Goal: Transaction & Acquisition: Purchase product/service

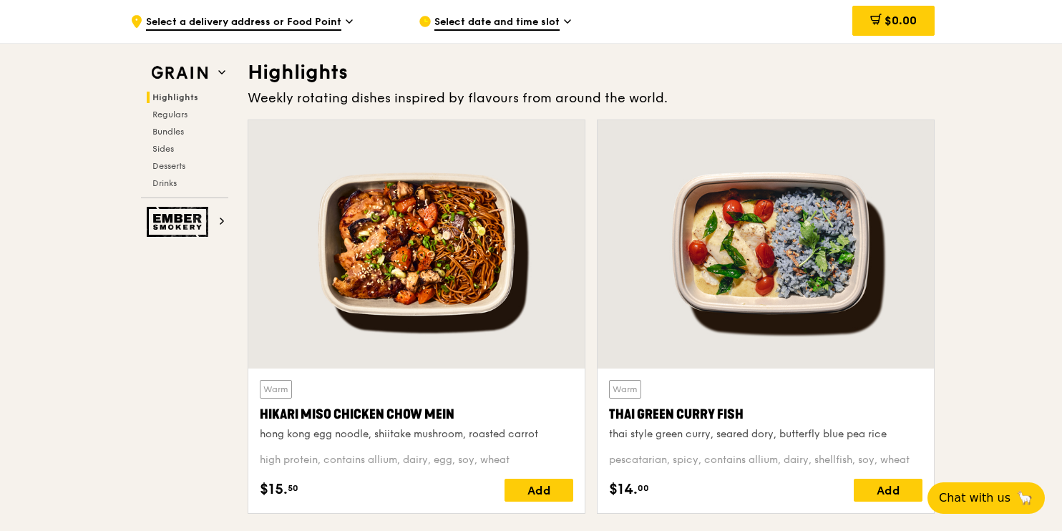
scroll to position [398, 0]
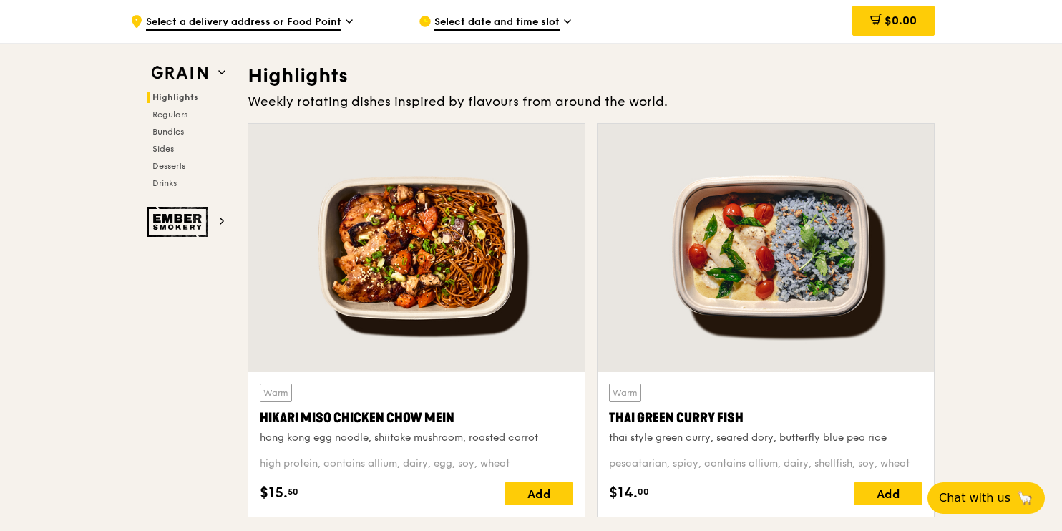
click at [283, 24] on span "Select a delivery address or Food Point" at bounding box center [243, 23] width 195 height 16
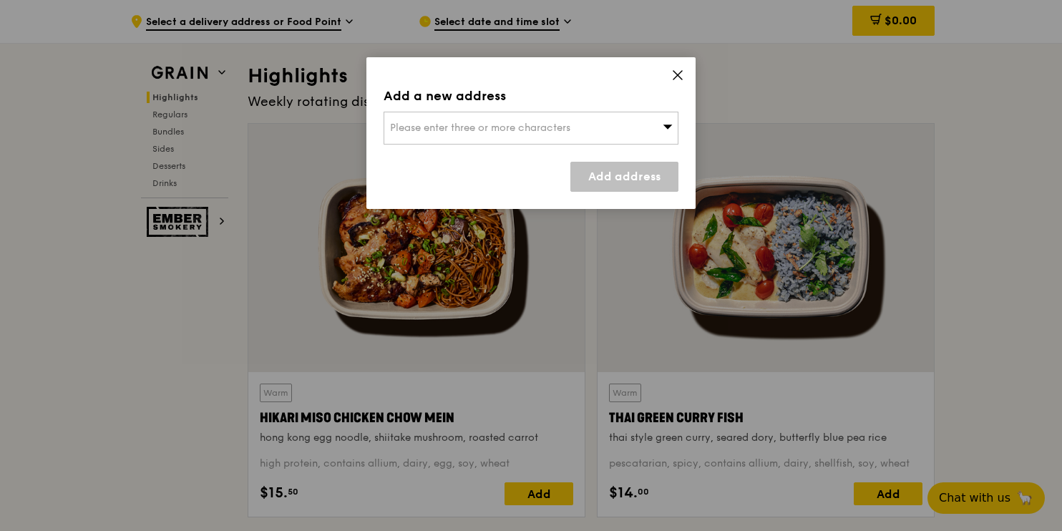
click at [462, 126] on span "Please enter three or more characters" at bounding box center [480, 128] width 180 height 12
click at [677, 78] on icon at bounding box center [677, 75] width 13 height 13
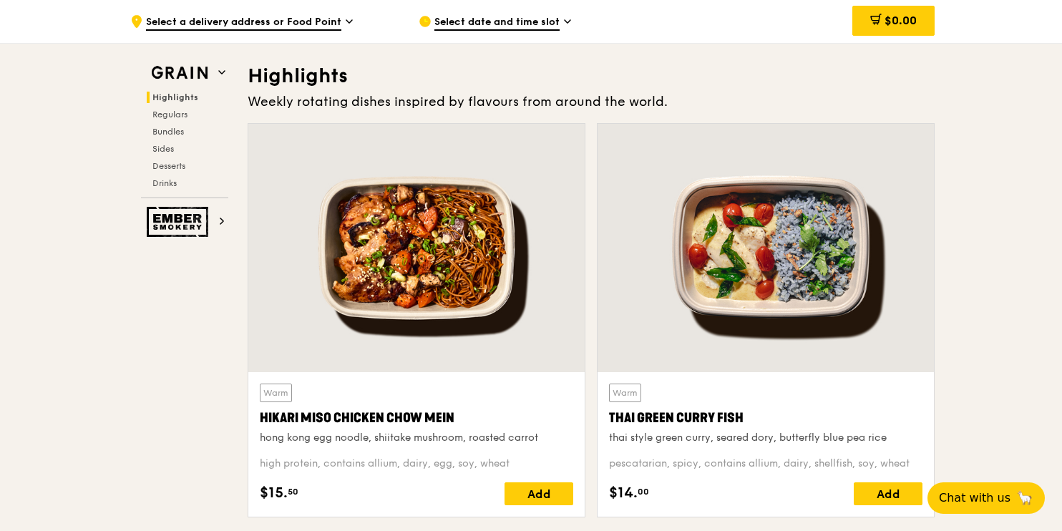
click at [542, 24] on span "Select date and time slot" at bounding box center [496, 23] width 125 height 16
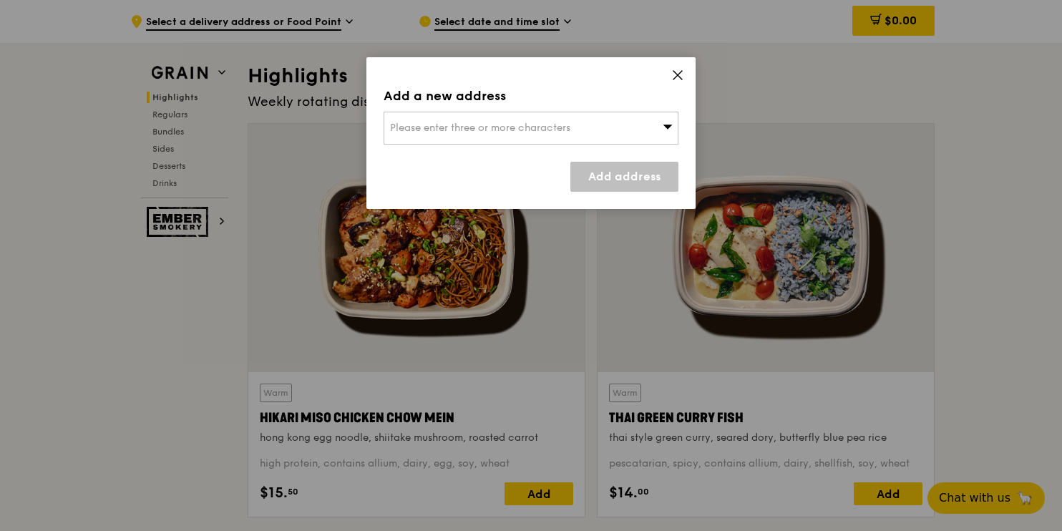
click at [655, 128] on div "Please enter three or more characters" at bounding box center [531, 128] width 295 height 33
click at [678, 79] on icon at bounding box center [677, 75] width 13 height 13
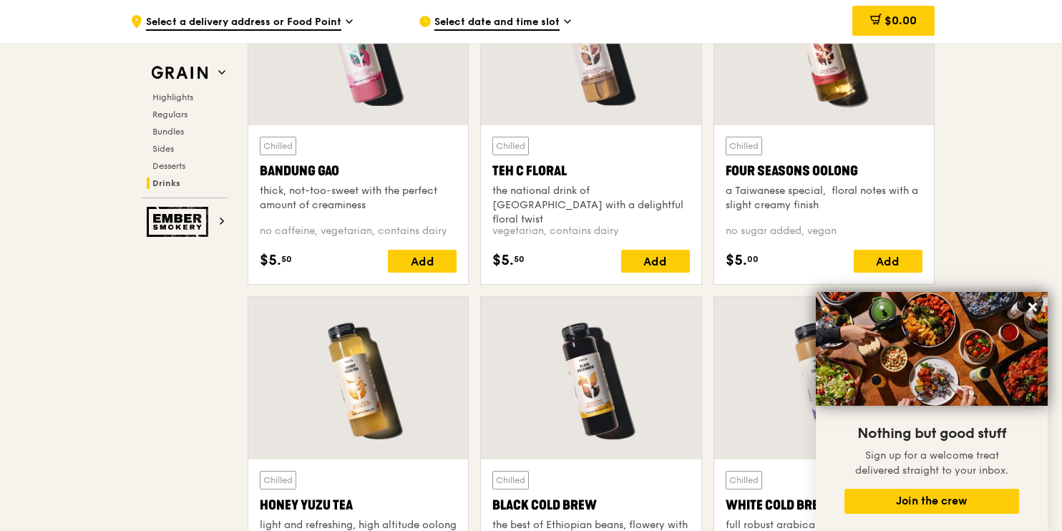
scroll to position [5087, 0]
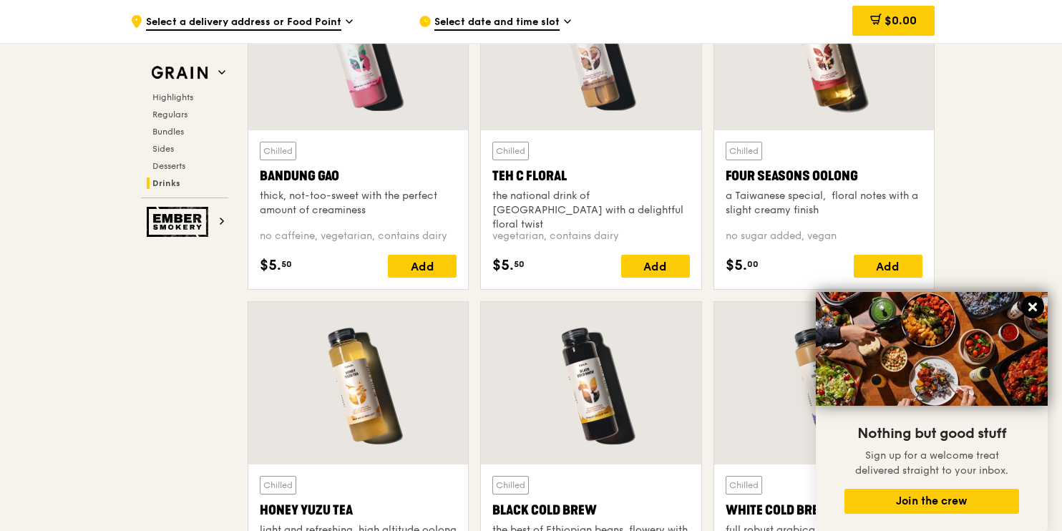
click at [1033, 308] on icon at bounding box center [1032, 307] width 9 height 9
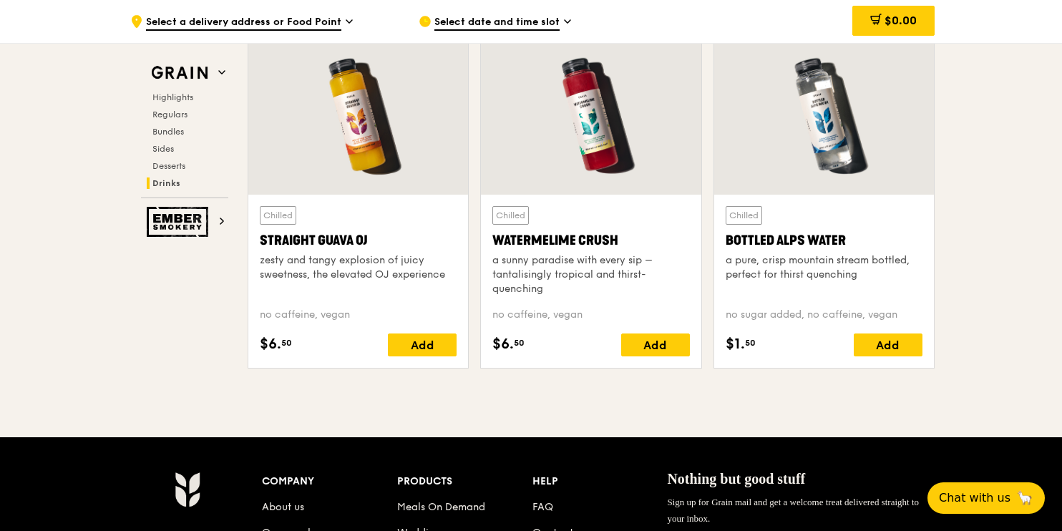
scroll to position [5991, 0]
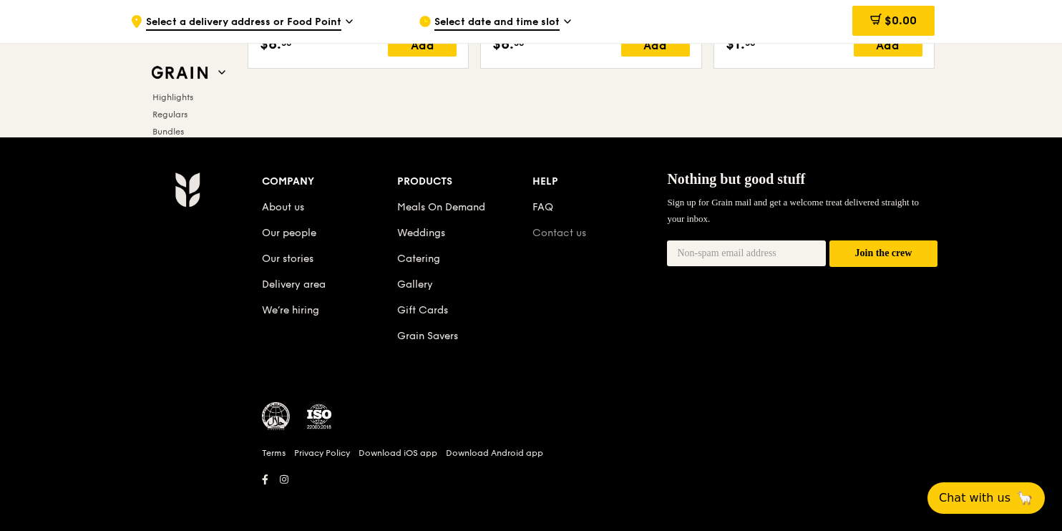
click at [560, 229] on link "Contact us" at bounding box center [559, 233] width 54 height 12
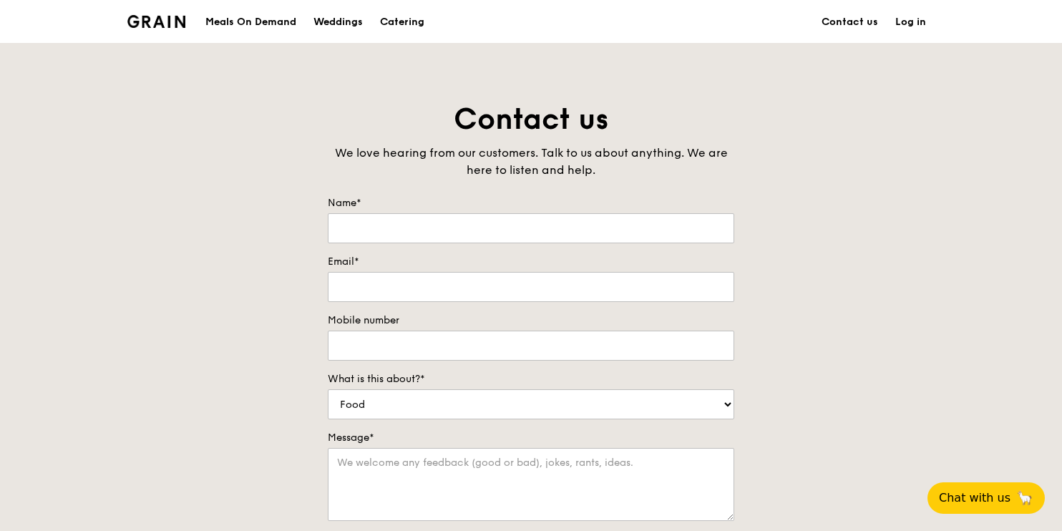
click at [232, 21] on div "Meals On Demand" at bounding box center [250, 22] width 91 height 43
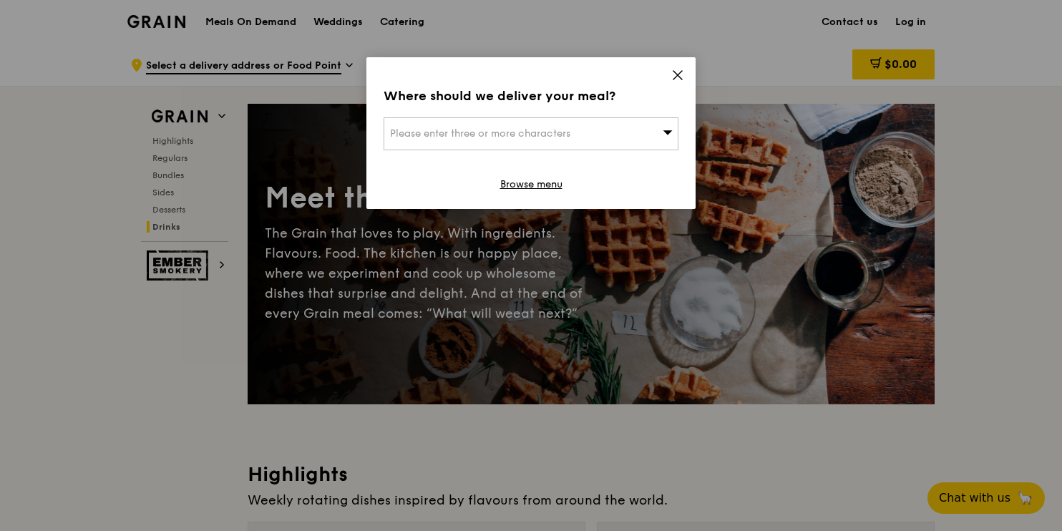
click at [674, 72] on icon at bounding box center [677, 75] width 9 height 9
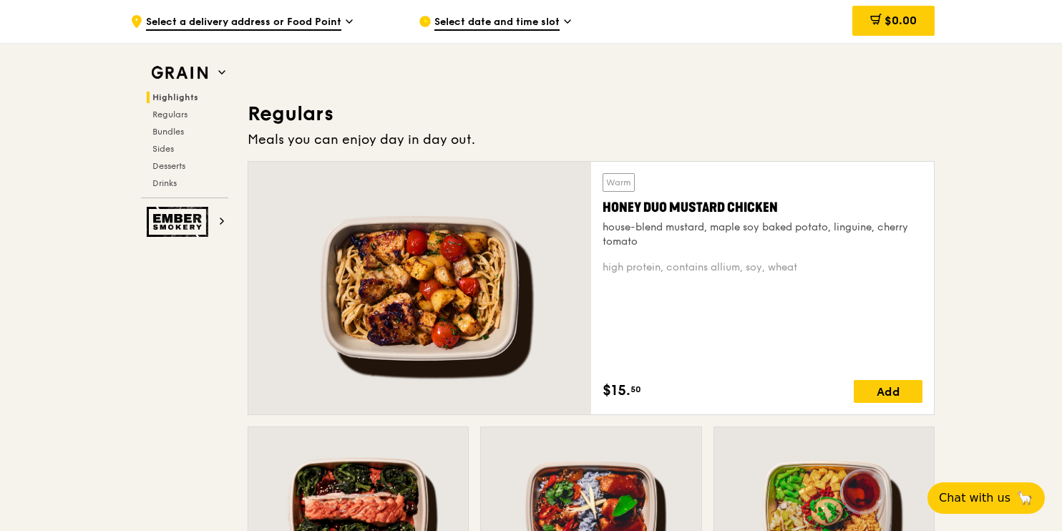
scroll to position [876, 0]
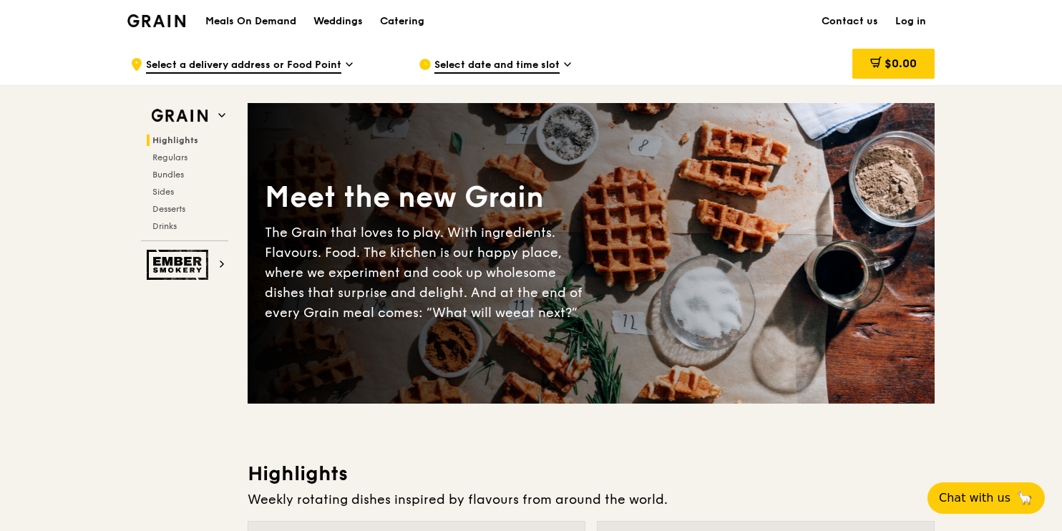
scroll to position [0, 0]
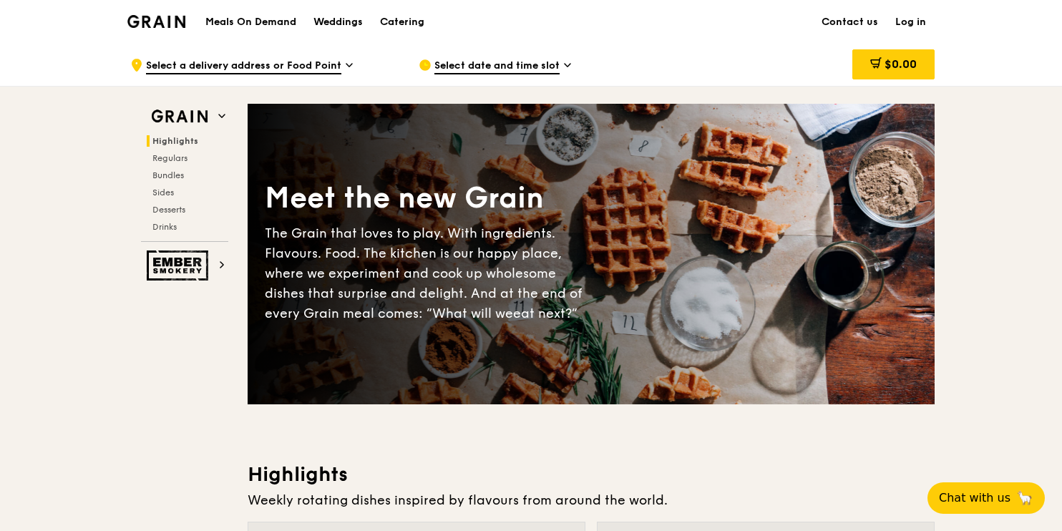
click at [910, 17] on link "Log in" at bounding box center [911, 22] width 48 height 43
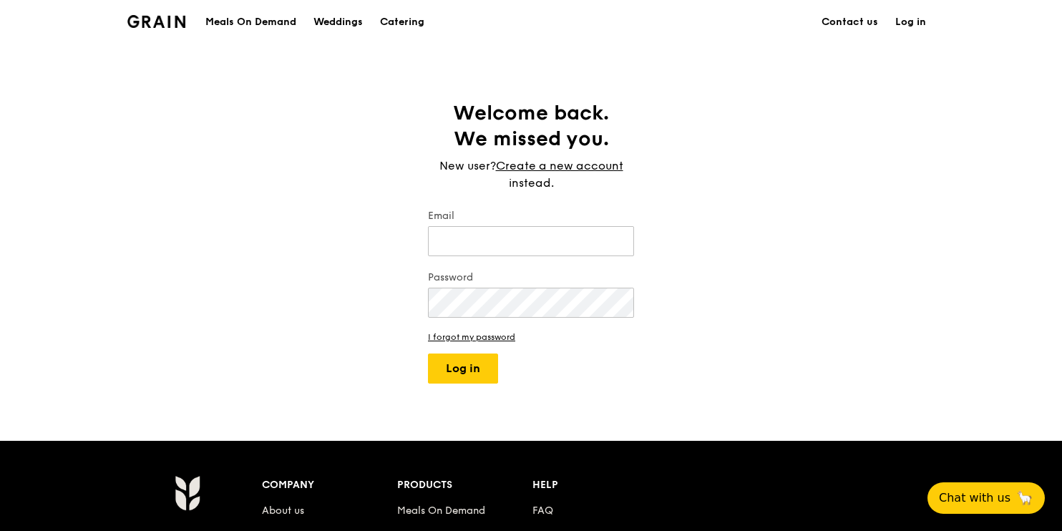
click at [233, 24] on div "Meals On Demand" at bounding box center [250, 22] width 91 height 43
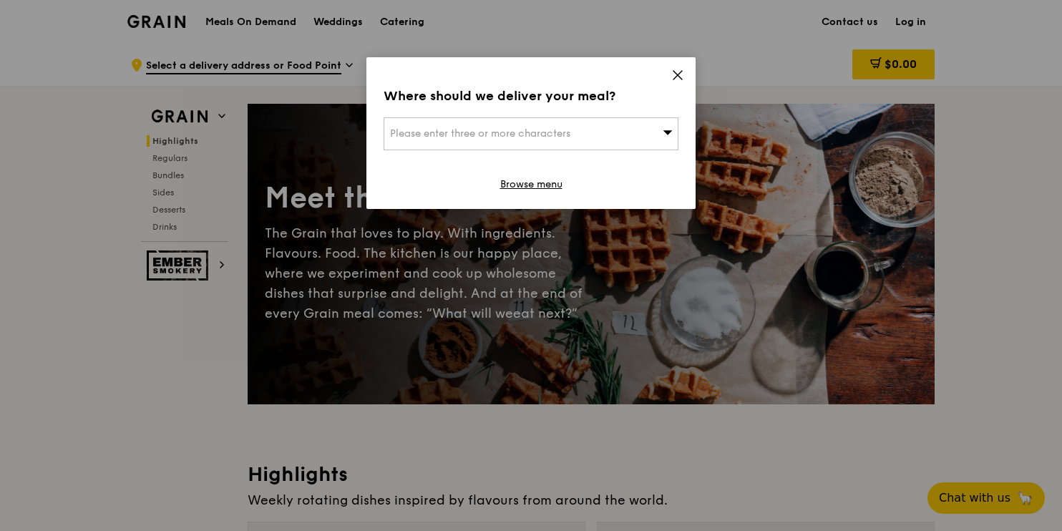
click at [474, 128] on span "Please enter three or more characters" at bounding box center [480, 133] width 180 height 12
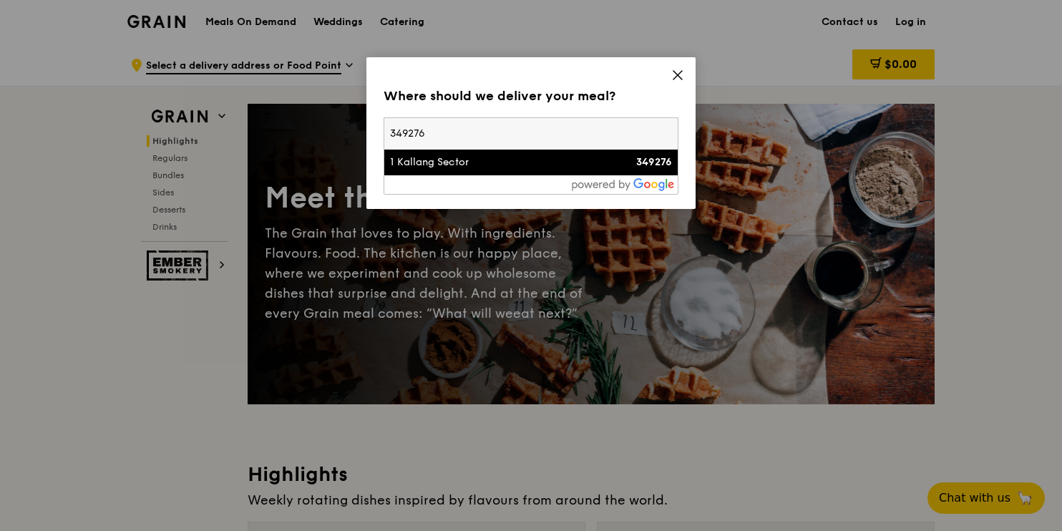
type input "349276"
click at [463, 162] on div "1 Kallang Sector" at bounding box center [496, 162] width 212 height 14
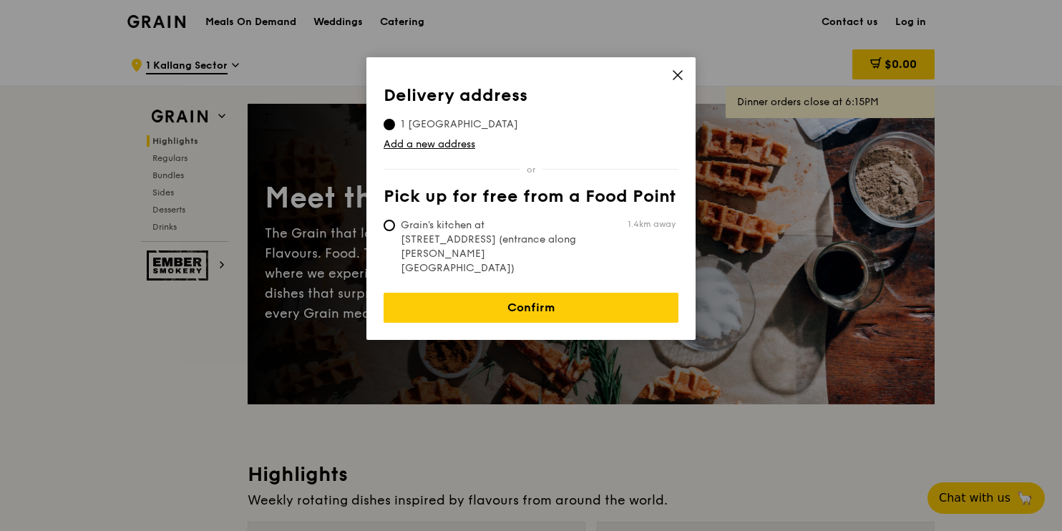
click at [584, 132] on td "Add a new address" at bounding box center [531, 142] width 295 height 20
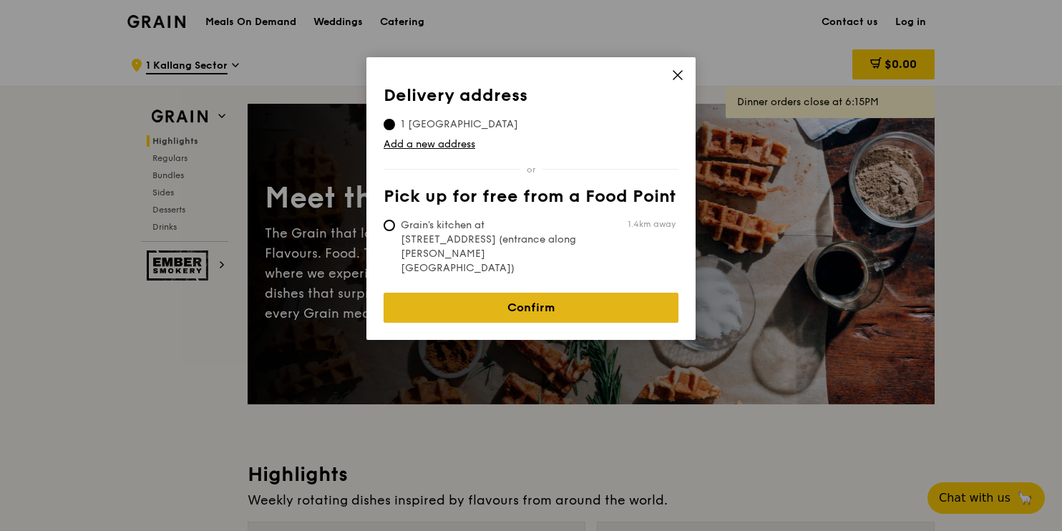
click at [601, 293] on link "Confirm" at bounding box center [531, 308] width 295 height 30
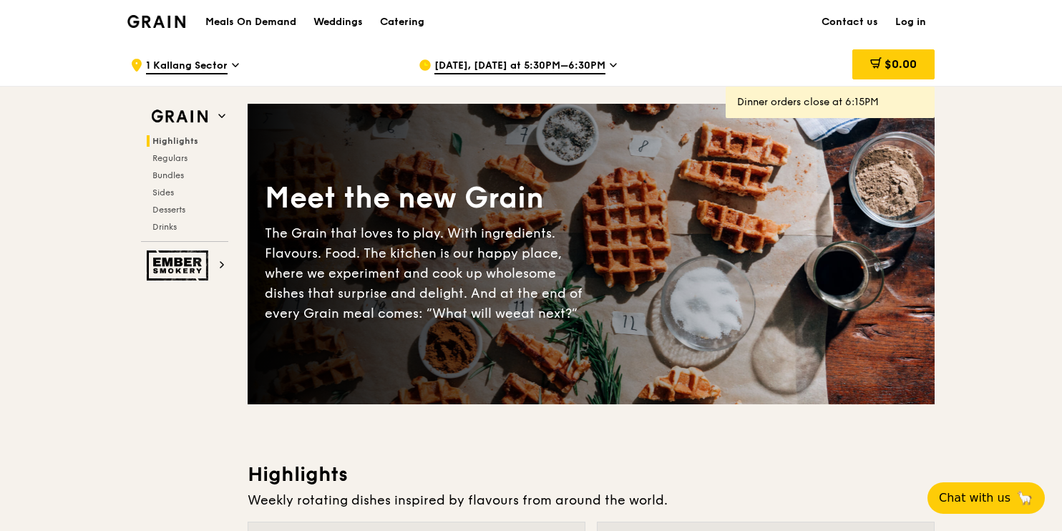
click at [610, 64] on icon at bounding box center [613, 65] width 7 height 13
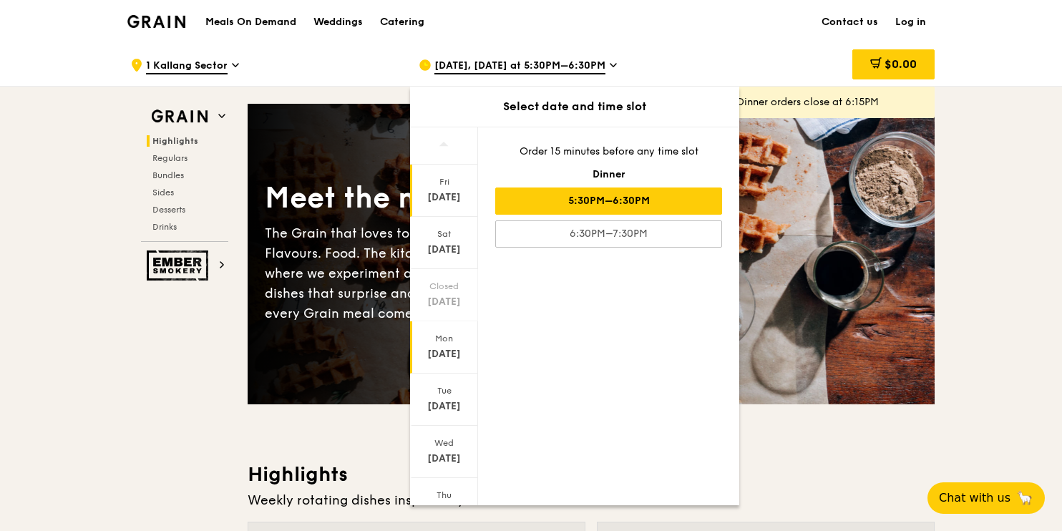
click at [450, 351] on div "[DATE]" at bounding box center [444, 354] width 64 height 14
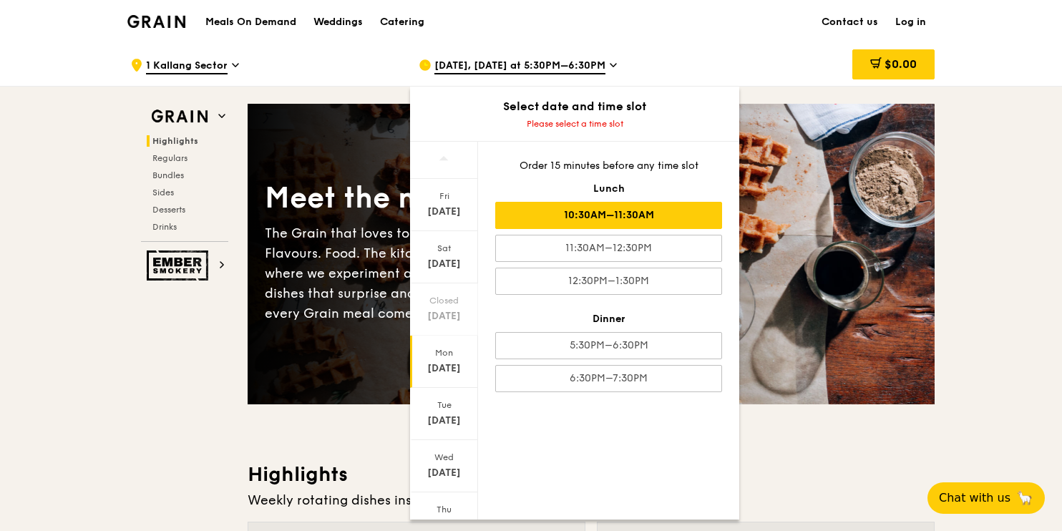
click at [621, 218] on div "10:30AM–11:30AM" at bounding box center [608, 215] width 227 height 27
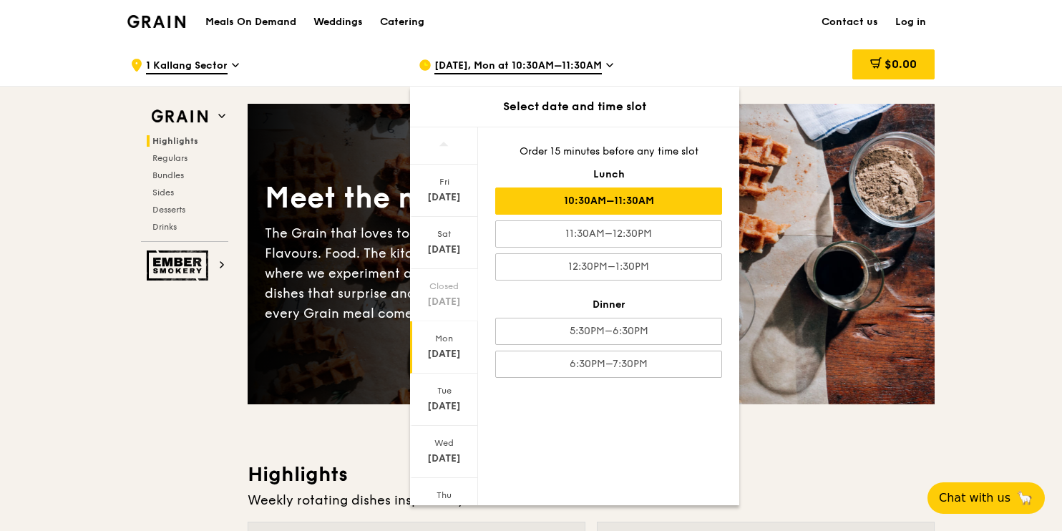
click at [651, 205] on div "10:30AM–11:30AM" at bounding box center [608, 200] width 227 height 27
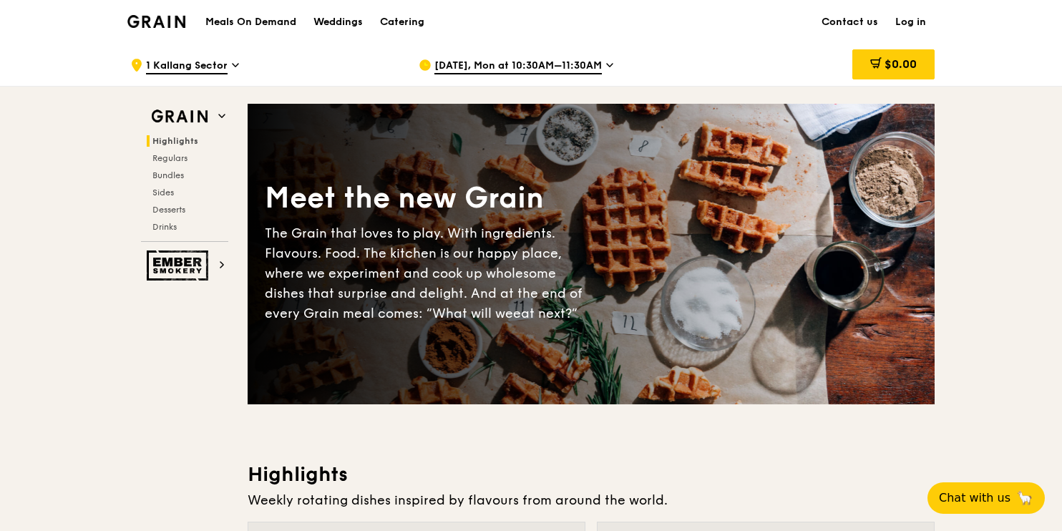
click at [232, 66] on icon at bounding box center [235, 65] width 7 height 13
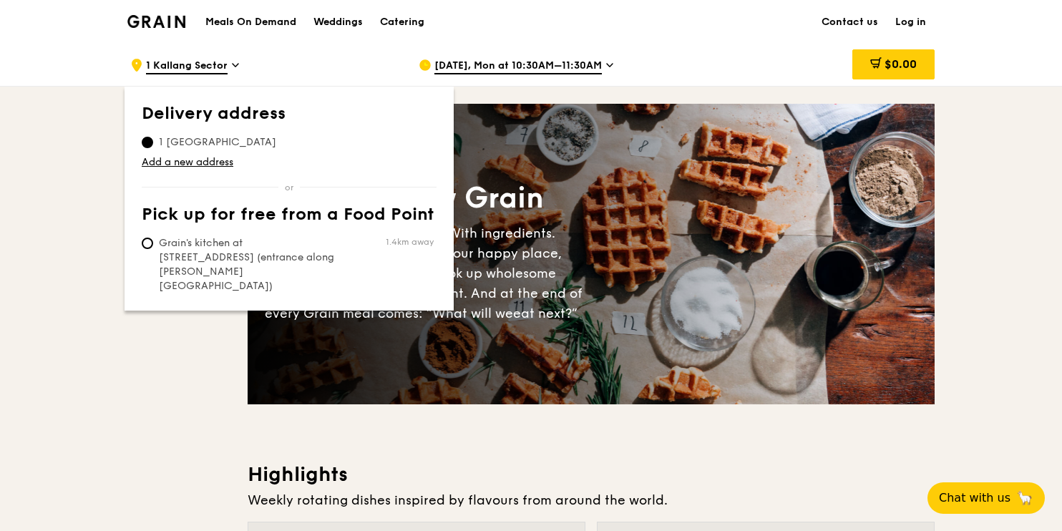
click at [364, 46] on div ".cls-1 { fill: none; stroke: #fff; stroke-linecap: round; stroke-linejoin: roun…" at bounding box center [263, 65] width 266 height 43
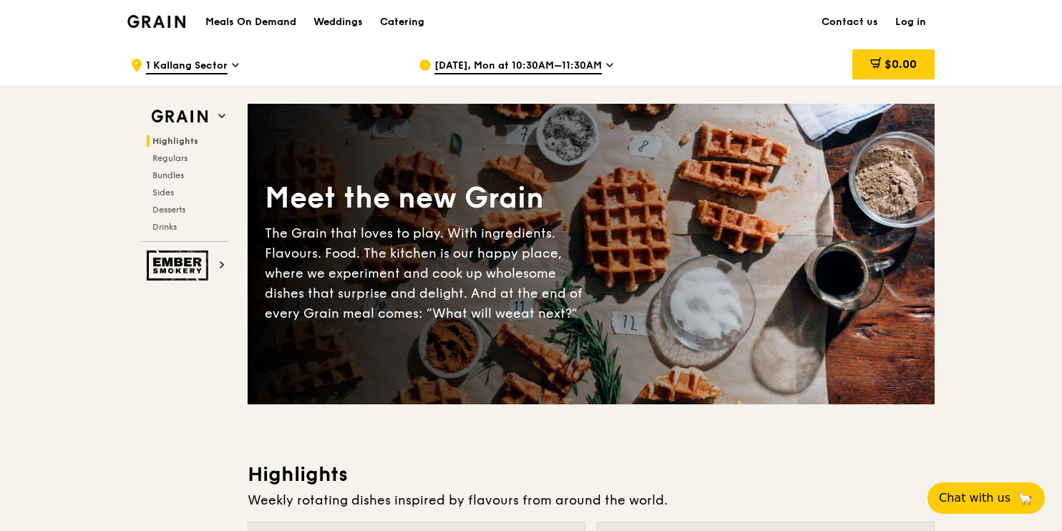
click at [610, 67] on icon at bounding box center [609, 65] width 7 height 13
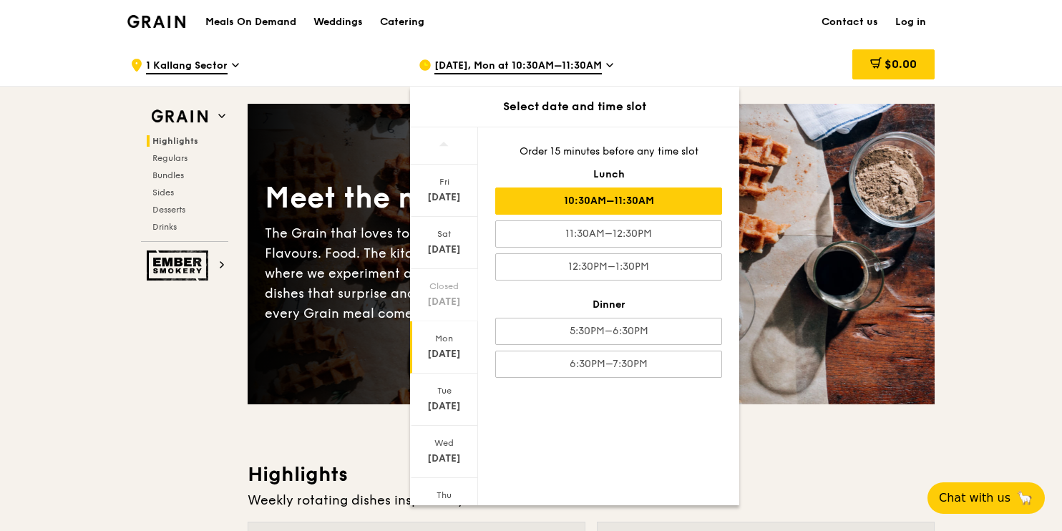
click at [804, 465] on h3 "Highlights" at bounding box center [591, 475] width 687 height 26
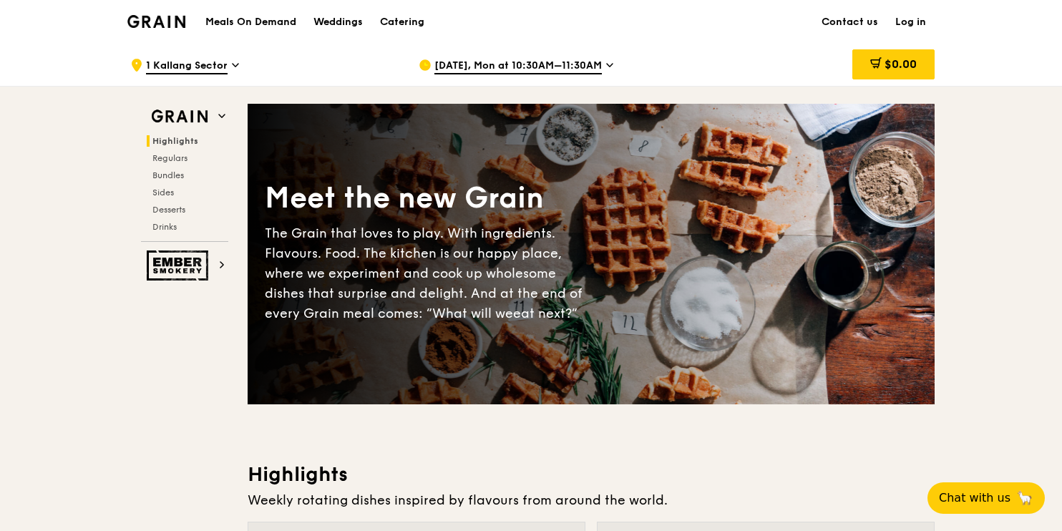
click at [605, 64] on div "[DATE], Mon at 10:30AM–11:30AM" at bounding box center [552, 65] width 266 height 43
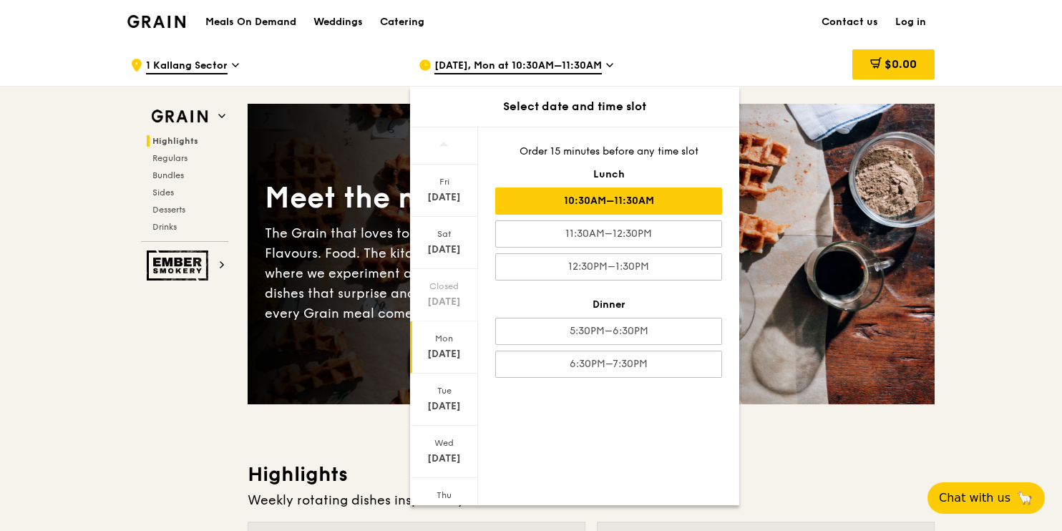
click at [537, 444] on div "[DATE] [DATE] Closed [DATE] [DATE] [DATE] [DATE] [DATE] Order 15 minutes before…" at bounding box center [574, 316] width 329 height 379
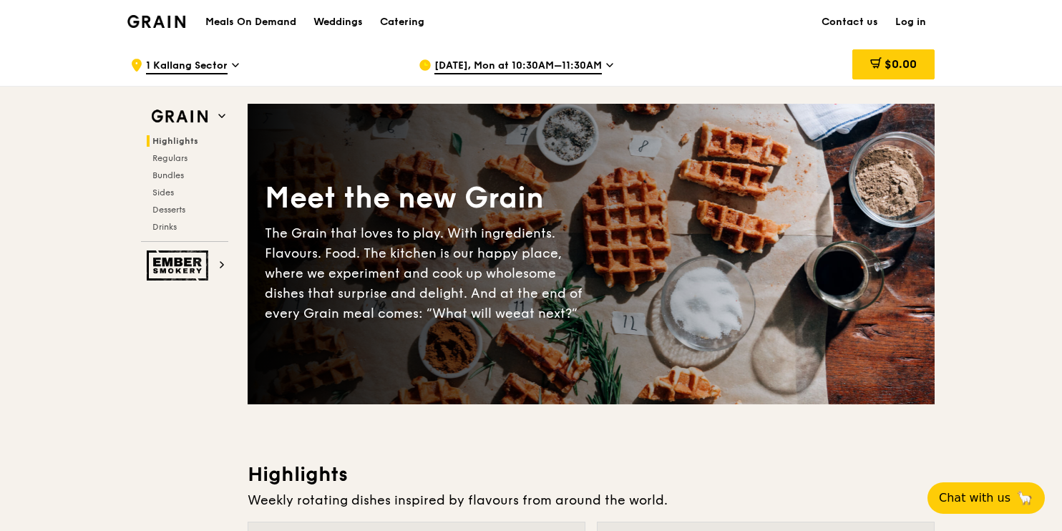
click at [913, 24] on link "Log in" at bounding box center [911, 22] width 48 height 43
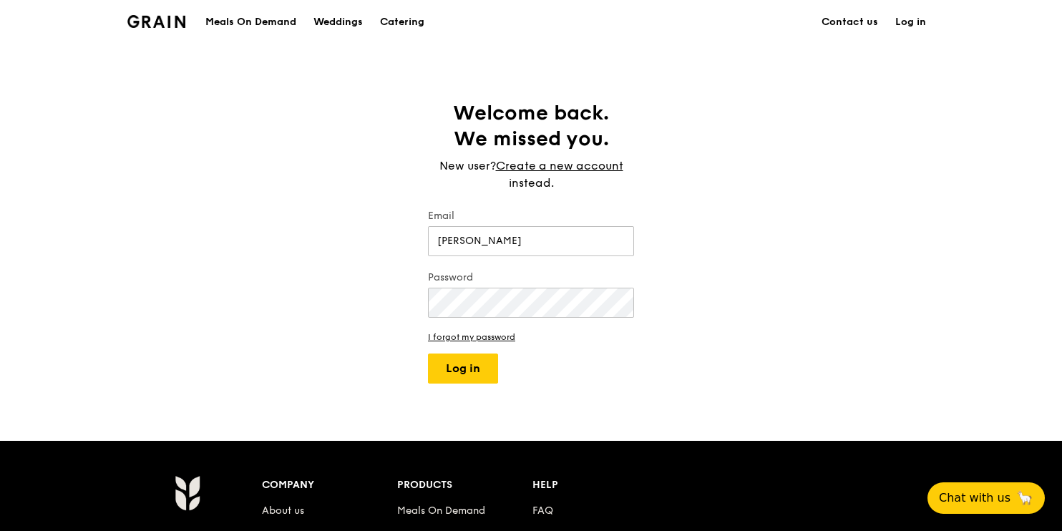
type input "[EMAIL_ADDRESS][DOMAIN_NAME]"
click at [581, 243] on input "[EMAIL_ADDRESS][DOMAIN_NAME]" at bounding box center [531, 241] width 206 height 30
click at [755, 268] on div "Welcome back. We missed you. New user? Create a new account instead. Email [EMA…" at bounding box center [531, 241] width 1062 height 283
click at [428, 354] on button "Log in" at bounding box center [463, 369] width 70 height 30
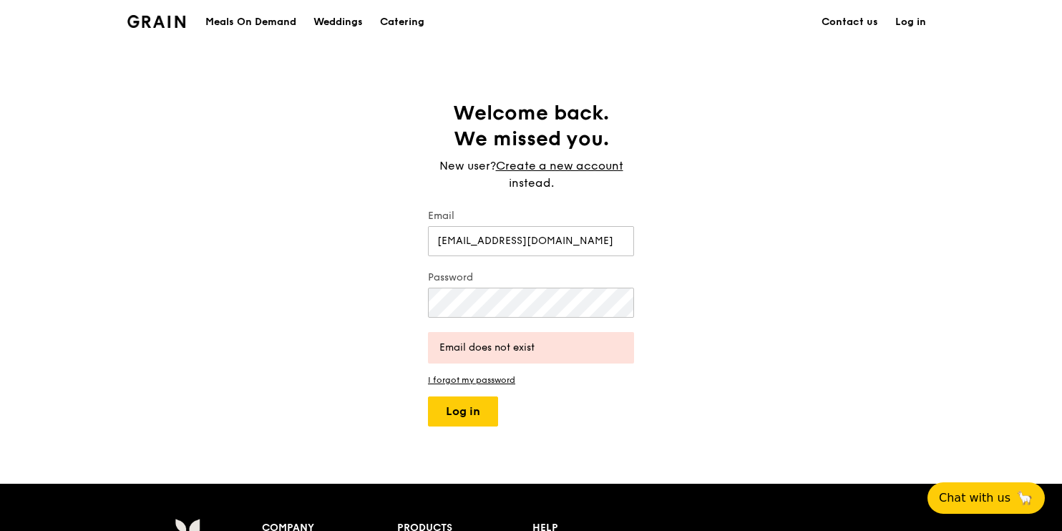
click at [714, 365] on div "Welcome back. We missed you. New user? Create a new account instead. Email [EMA…" at bounding box center [531, 263] width 1062 height 326
click at [361, 296] on div "Welcome back. We missed you. New user? Create a new account instead. Email [EMA…" at bounding box center [531, 263] width 1062 height 326
click at [719, 410] on div "Welcome back. We missed you. New user? Create a new account instead. Email [EMA…" at bounding box center [531, 263] width 1062 height 326
click at [569, 166] on link "Create a new account" at bounding box center [559, 165] width 127 height 17
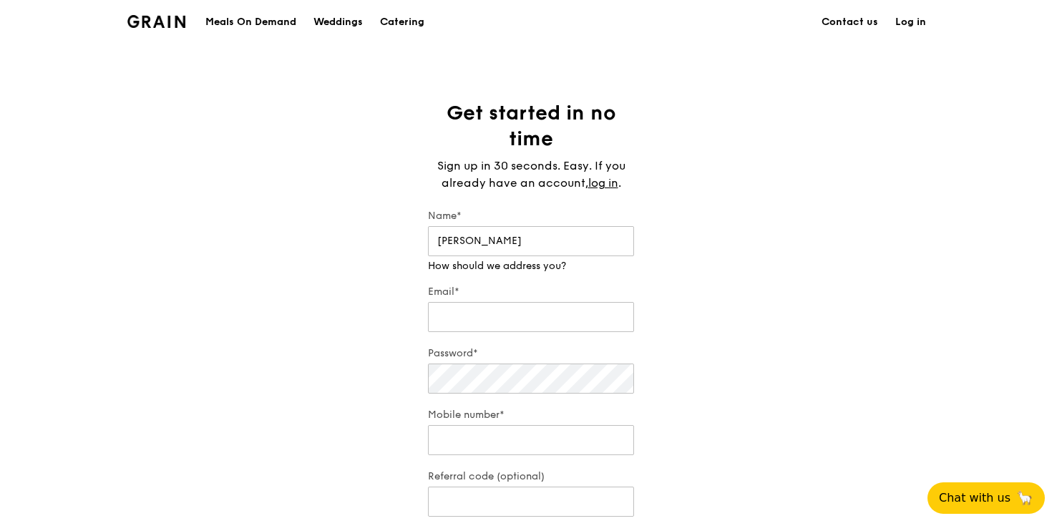
type input "[PERSON_NAME]"
click at [726, 271] on div "Get started in no time Sign up in 30 seconds. Easy. If you already have an acco…" at bounding box center [531, 330] width 1062 height 461
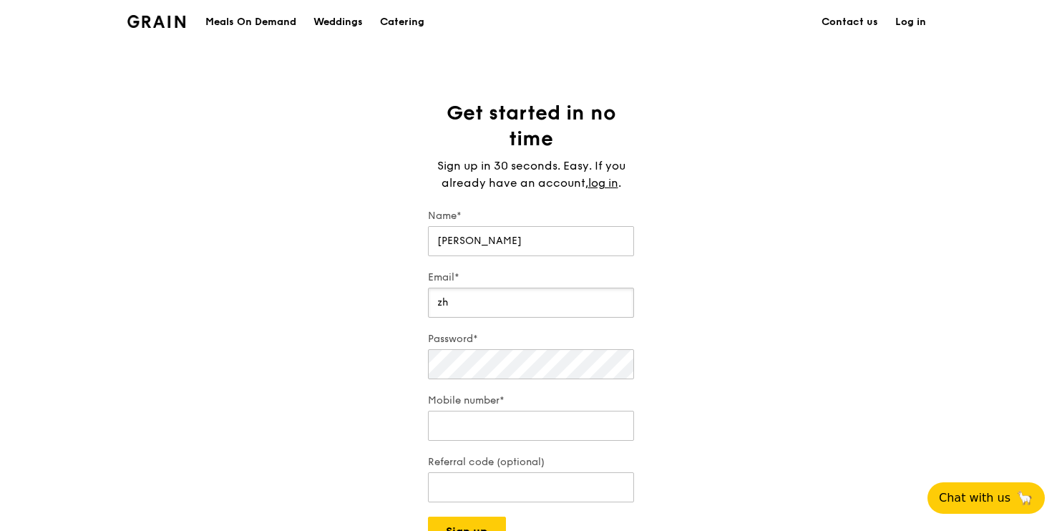
click at [472, 307] on input "zh" at bounding box center [531, 303] width 206 height 30
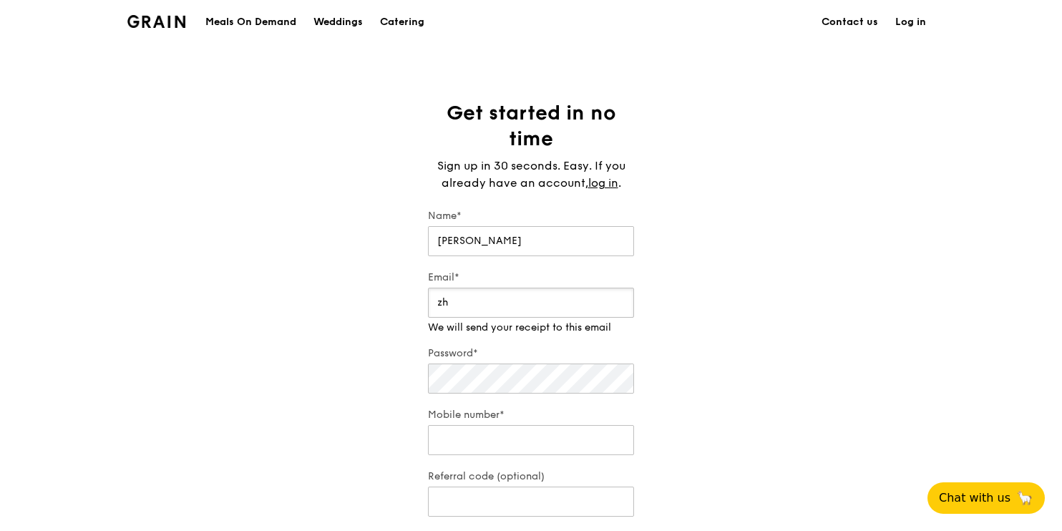
type input "[EMAIL_ADDRESS][DOMAIN_NAME]"
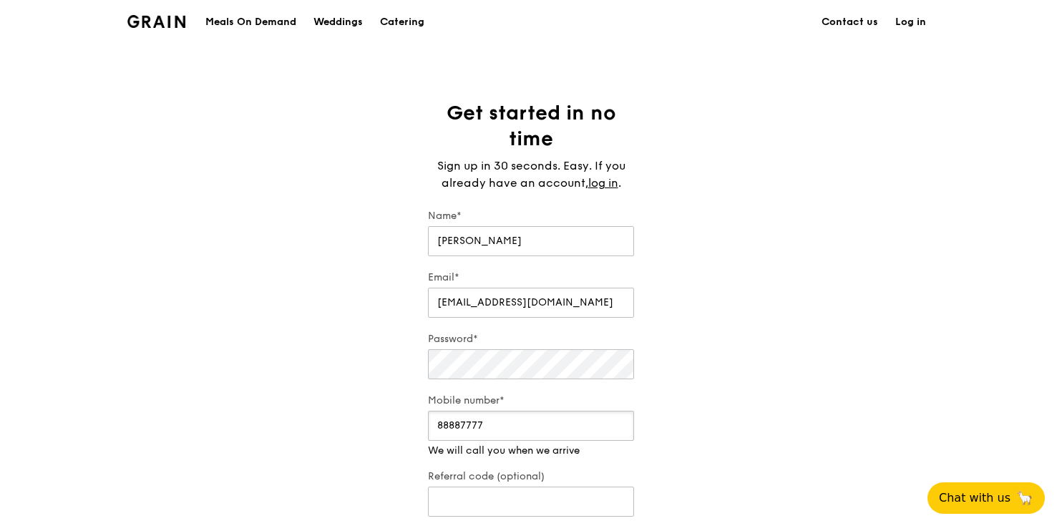
drag, startPoint x: 496, startPoint y: 439, endPoint x: 379, endPoint y: 433, distance: 117.5
click at [379, 433] on div "Get started in no time Sign up in 30 seconds. Easy. If you already have an acco…" at bounding box center [531, 330] width 1062 height 461
type input "8"
type input "2"
type input "1"
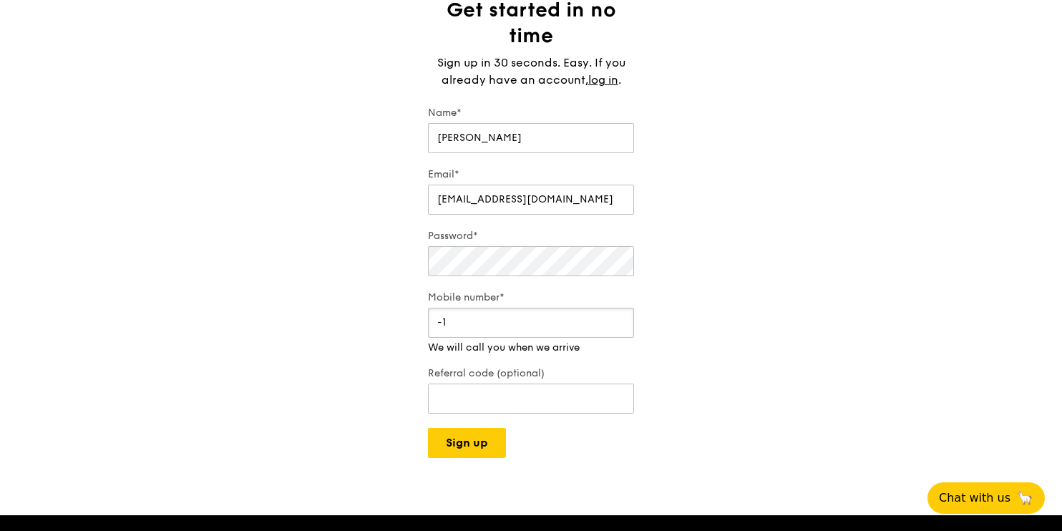
scroll to position [106, 0]
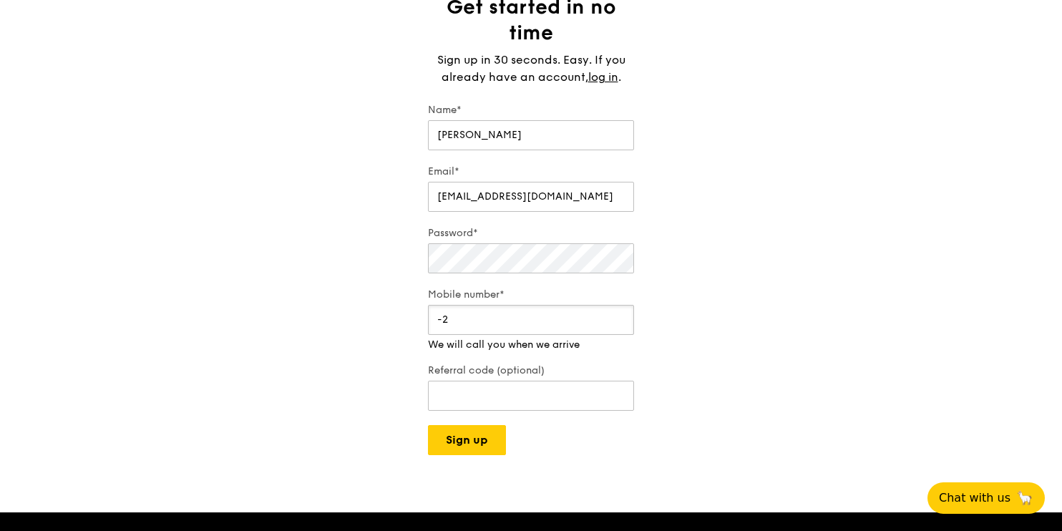
click at [618, 325] on input "-2" at bounding box center [531, 320] width 206 height 30
click at [618, 325] on input "-3" at bounding box center [531, 320] width 206 height 30
click at [618, 325] on input "-4" at bounding box center [531, 320] width 206 height 30
type input "-5"
click at [618, 325] on input "-5" at bounding box center [531, 320] width 206 height 30
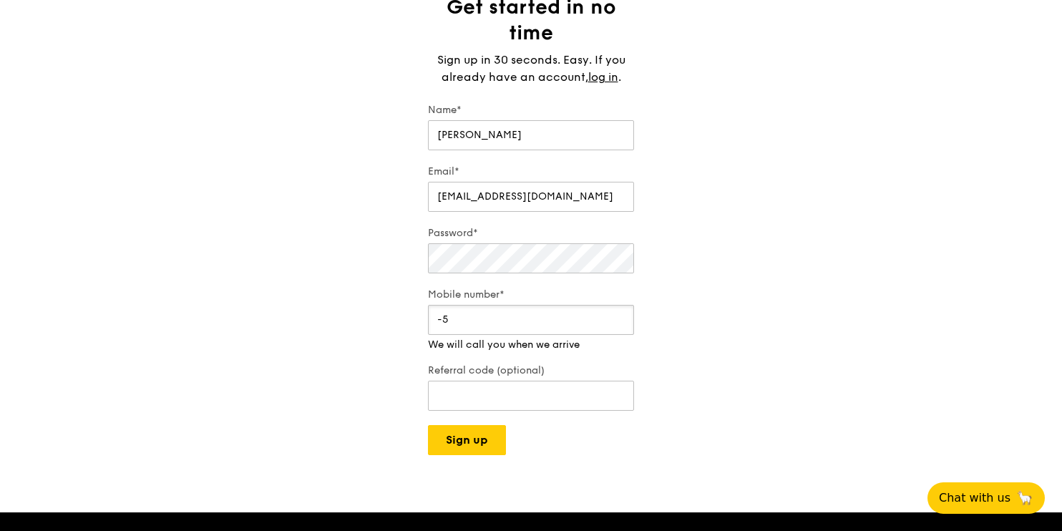
drag, startPoint x: 424, startPoint y: 318, endPoint x: 378, endPoint y: 318, distance: 46.5
click at [379, 318] on div "Get started in no time Sign up in 30 seconds. Easy. If you already have an acco…" at bounding box center [531, 224] width 1062 height 461
type input "87865877"
click at [804, 342] on div "Get started in no time Sign up in 30 seconds. Easy. If you already have an acco…" at bounding box center [531, 224] width 1062 height 461
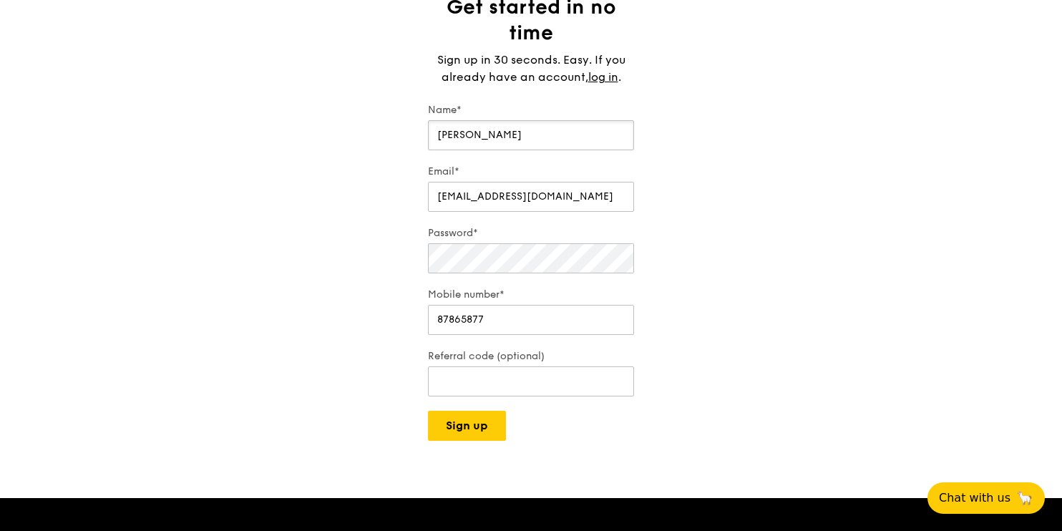
click at [512, 135] on input "[PERSON_NAME]" at bounding box center [531, 135] width 206 height 30
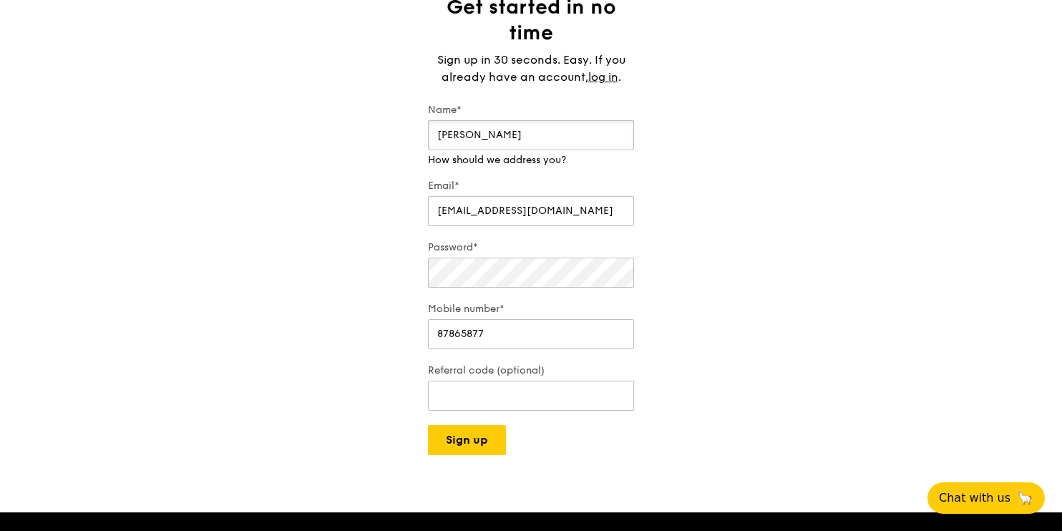
drag, startPoint x: 512, startPoint y: 135, endPoint x: 387, endPoint y: 130, distance: 125.4
click at [387, 130] on div "Get started in no time Sign up in 30 seconds. Easy. If you already have an acco…" at bounding box center [531, 224] width 1062 height 461
type input "[PERSON_NAME]"
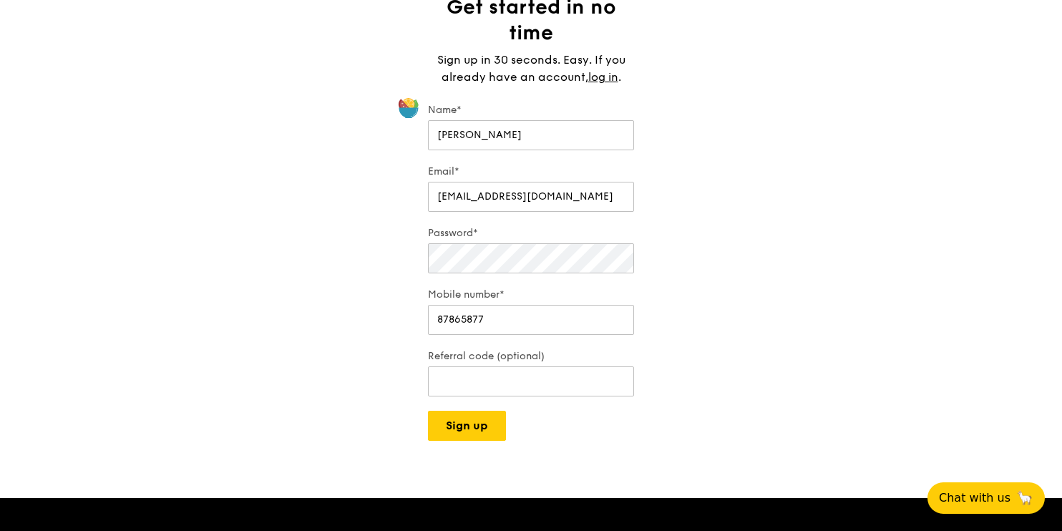
click at [695, 382] on div "Get started in no time Sign up in 30 seconds. Easy. If you already have an acco…" at bounding box center [531, 217] width 1062 height 447
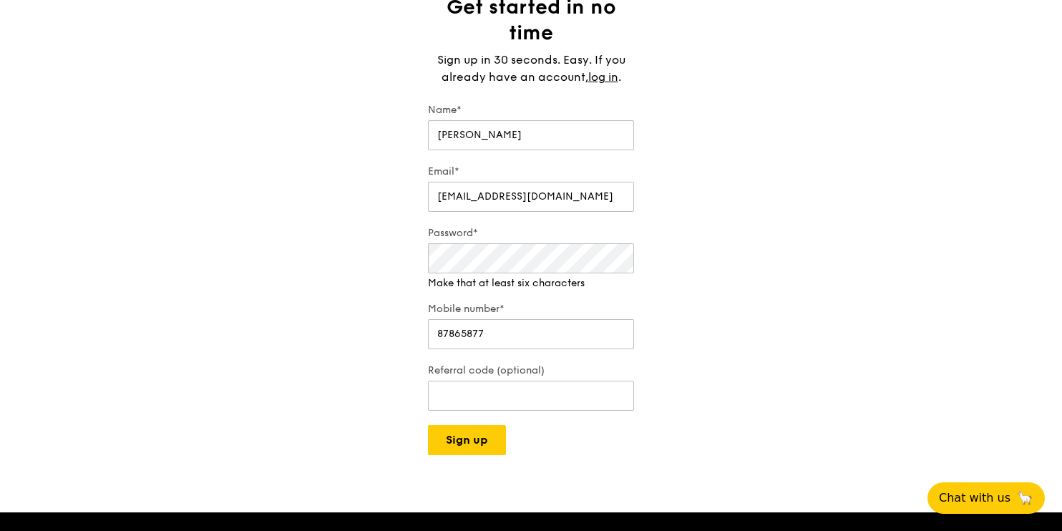
click at [692, 346] on div "Get started in no time Sign up in 30 seconds. Easy. If you already have an acco…" at bounding box center [531, 224] width 1062 height 461
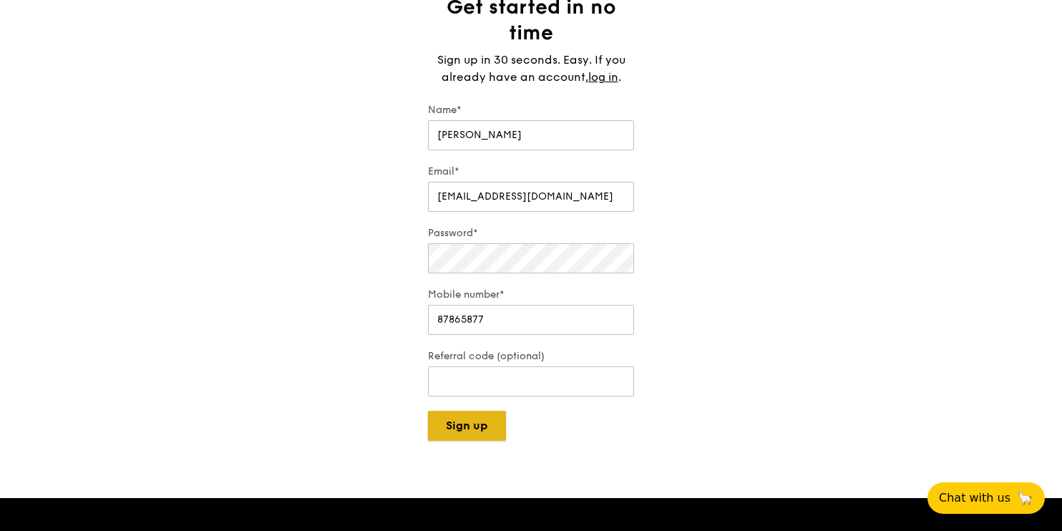
click at [486, 427] on button "Sign up" at bounding box center [467, 426] width 78 height 30
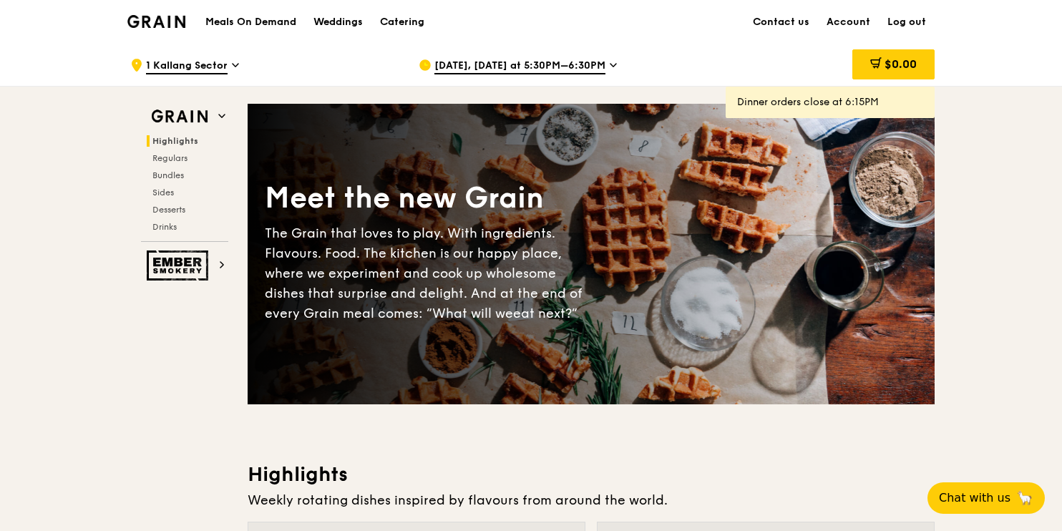
click at [528, 66] on span "[DATE], [DATE] at 5:30PM–6:30PM" at bounding box center [519, 67] width 171 height 16
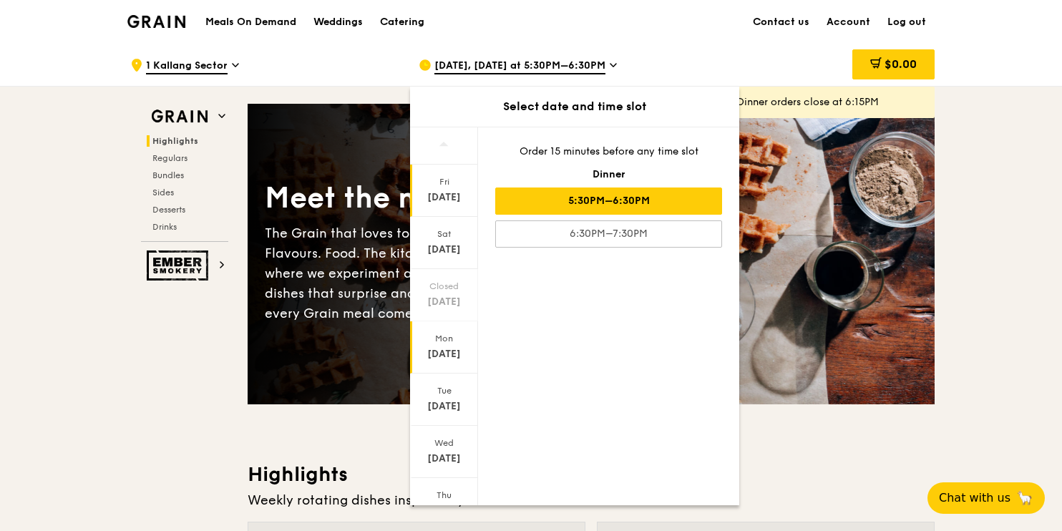
click at [444, 348] on div "[DATE]" at bounding box center [444, 354] width 64 height 14
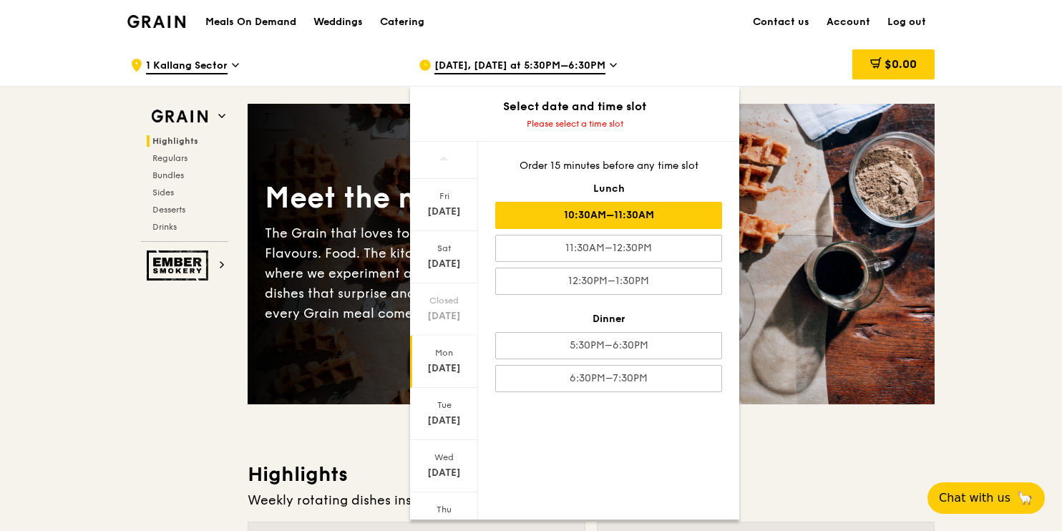
click at [610, 216] on div "10:30AM–11:30AM" at bounding box center [608, 215] width 227 height 27
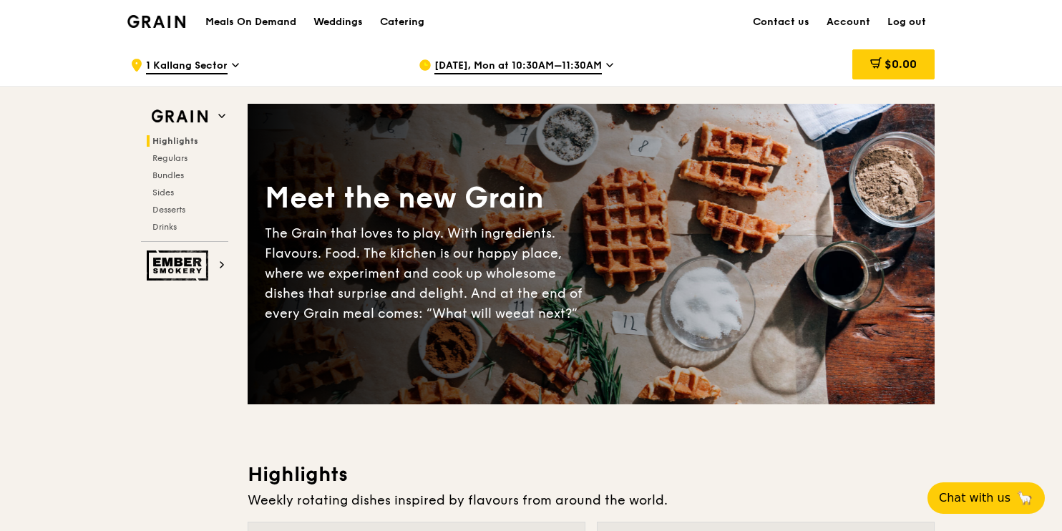
click at [195, 64] on span "1 Kallang Sector" at bounding box center [187, 67] width 82 height 16
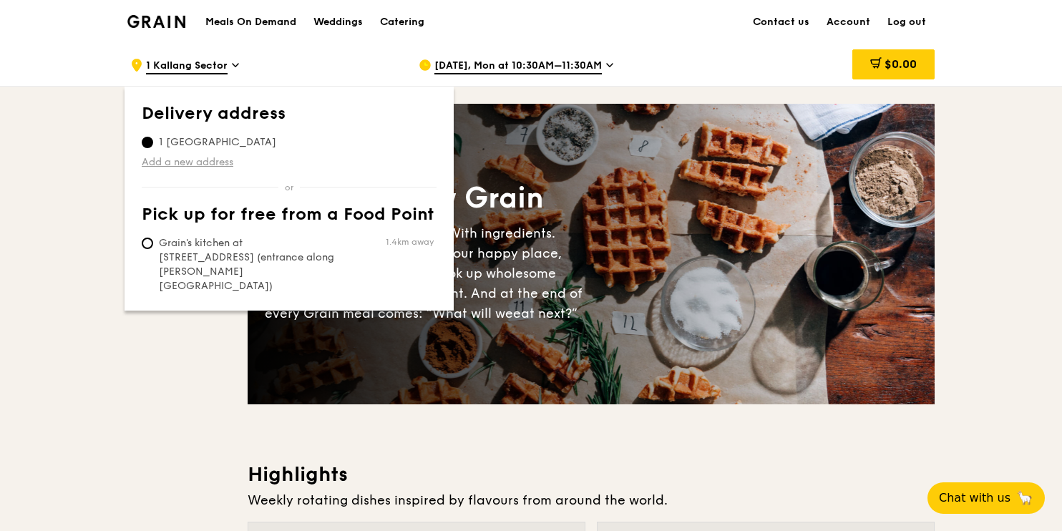
click at [201, 159] on link "Add a new address" at bounding box center [289, 162] width 295 height 14
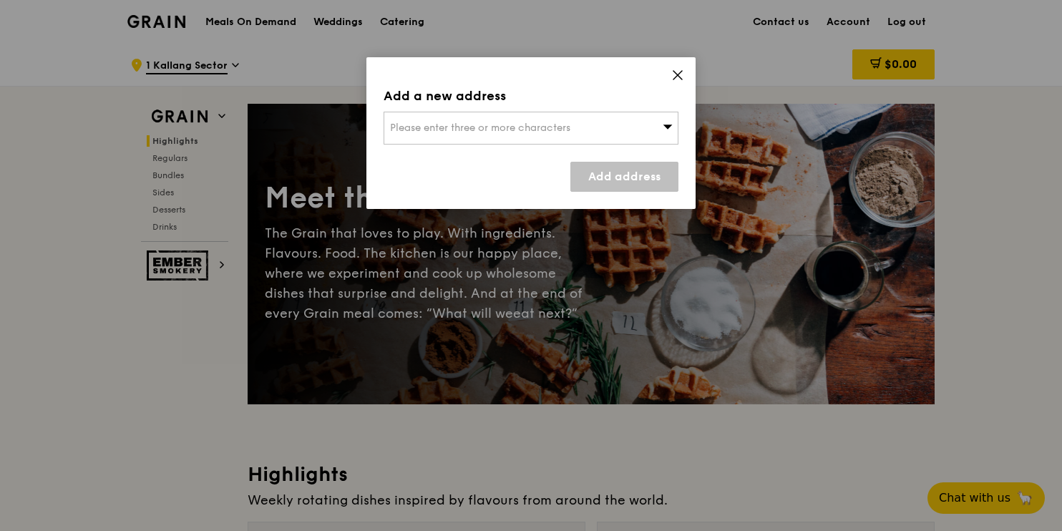
click at [681, 79] on icon at bounding box center [677, 75] width 9 height 9
